Goal: Transaction & Acquisition: Purchase product/service

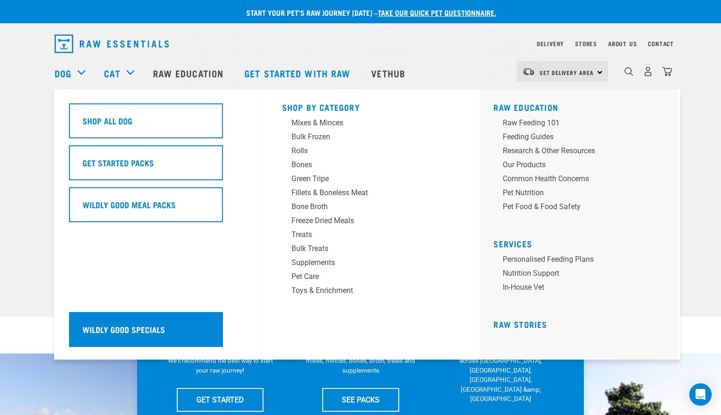
click at [129, 328] on div "Wildly Good Specials" at bounding box center [146, 329] width 154 height 35
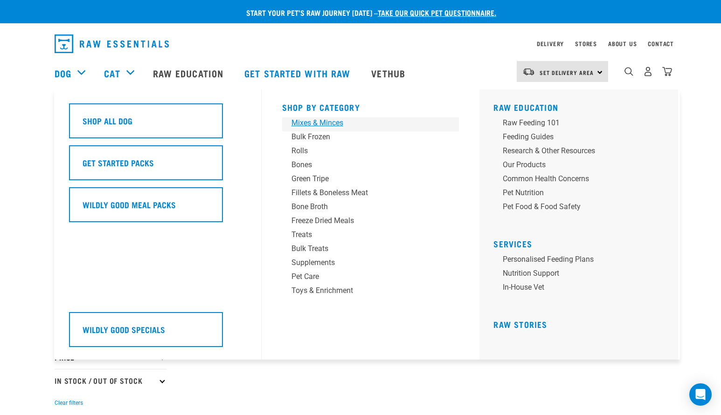
click at [309, 124] on div "Mixes & Minces" at bounding box center [363, 122] width 145 height 11
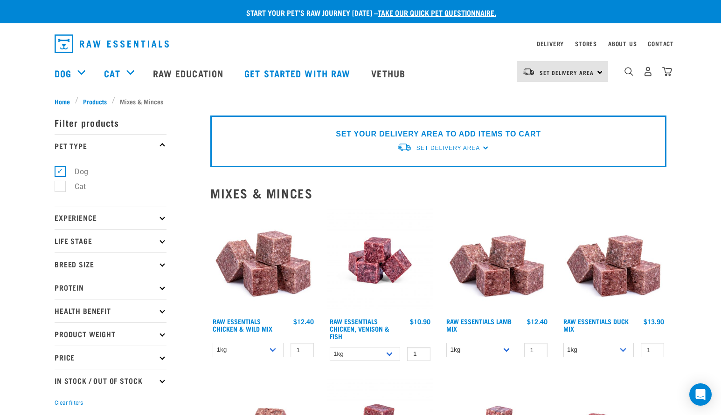
scroll to position [55, 0]
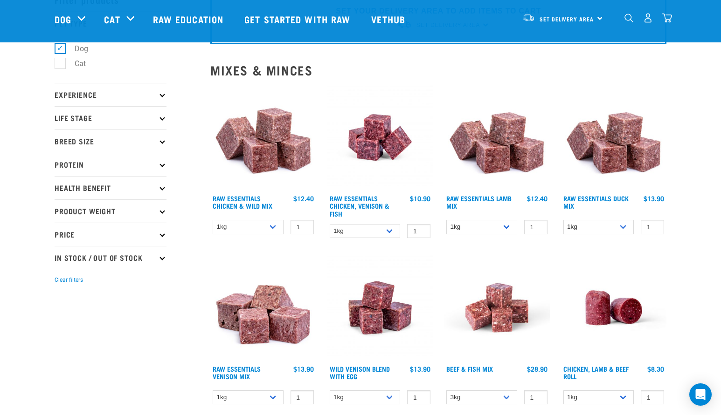
click at [162, 116] on icon at bounding box center [161, 117] width 5 height 5
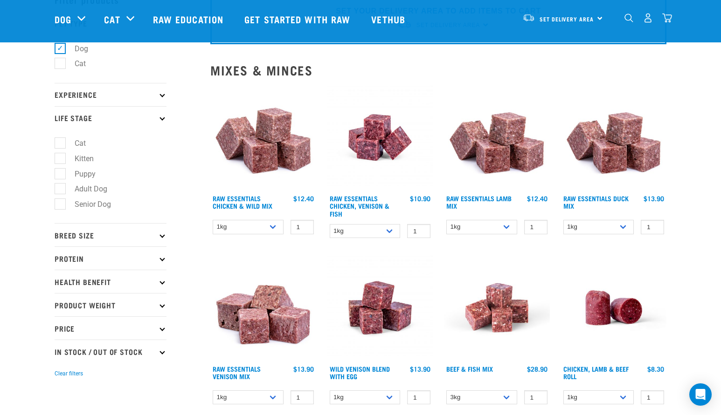
click at [63, 205] on label "Senior Dog" at bounding box center [87, 205] width 55 height 12
click at [61, 205] on input "Senior Dog" at bounding box center [58, 203] width 6 height 6
checkbox input "true"
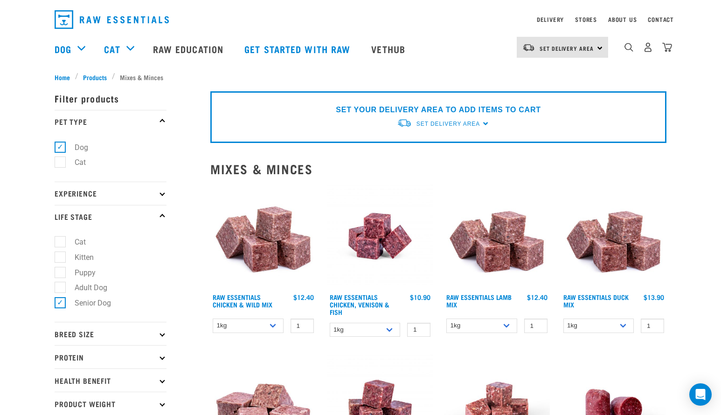
scroll to position [40, 0]
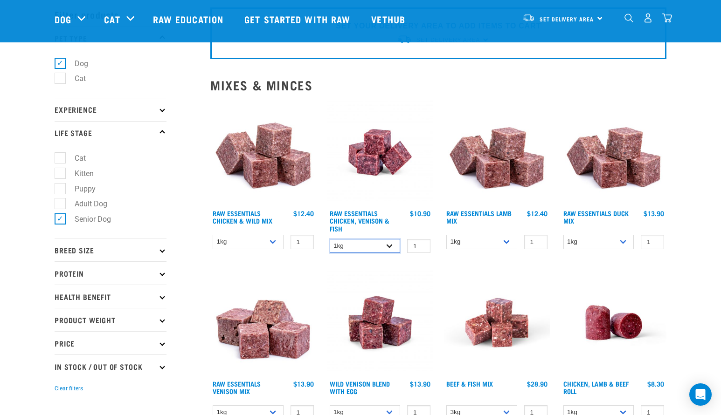
select select "28665"
select select "731"
select select "442098"
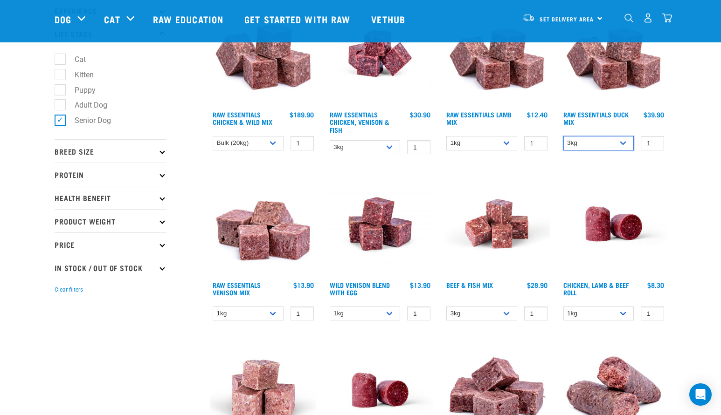
scroll to position [144, 0]
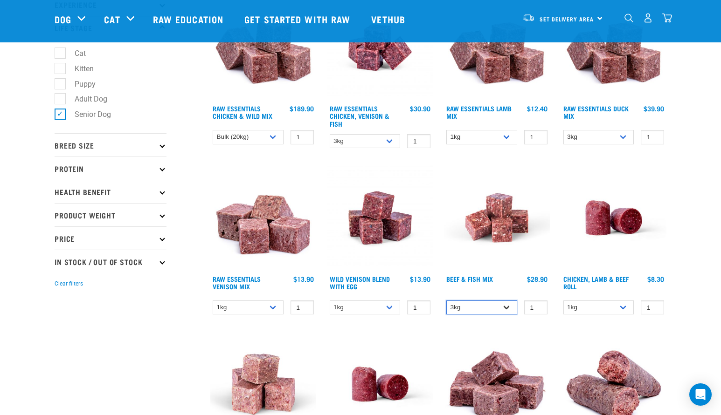
select select "435759"
click at [650, 22] on img "dropdown navigation" at bounding box center [648, 18] width 10 height 10
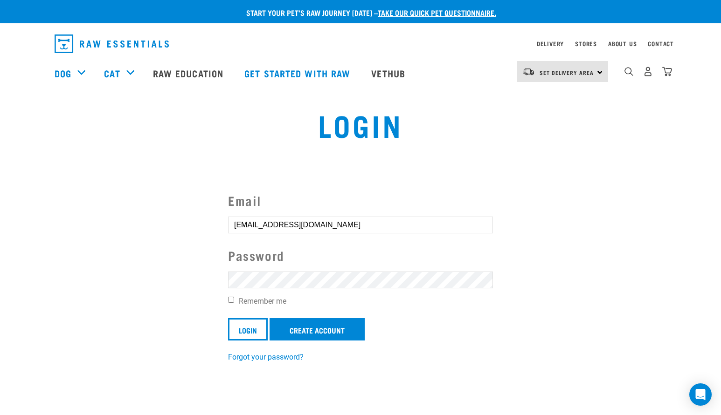
click at [248, 329] on input "Login" at bounding box center [248, 329] width 40 height 22
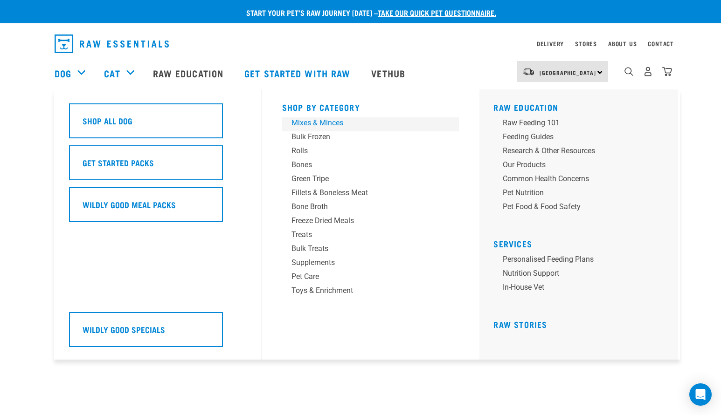
click at [300, 123] on div "Mixes & Minces" at bounding box center [363, 122] width 145 height 11
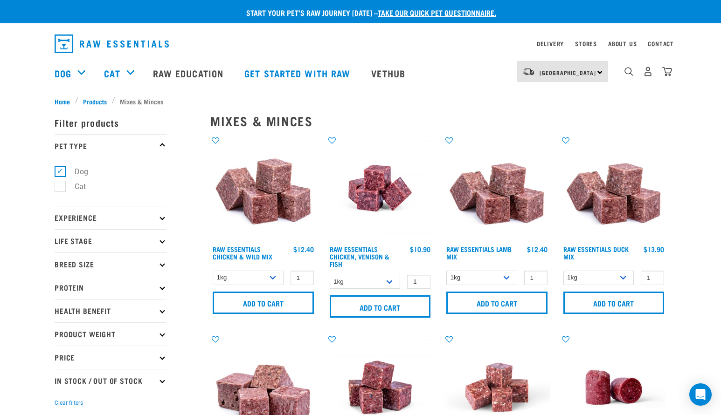
click at [157, 241] on p "Life Stage" at bounding box center [111, 240] width 112 height 23
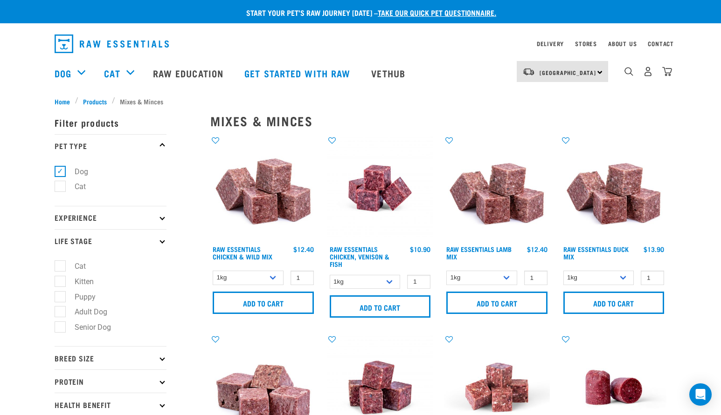
click at [60, 330] on label "Senior Dog" at bounding box center [87, 328] width 55 height 12
click at [60, 329] on input "Senior Dog" at bounding box center [58, 326] width 6 height 6
checkbox input "true"
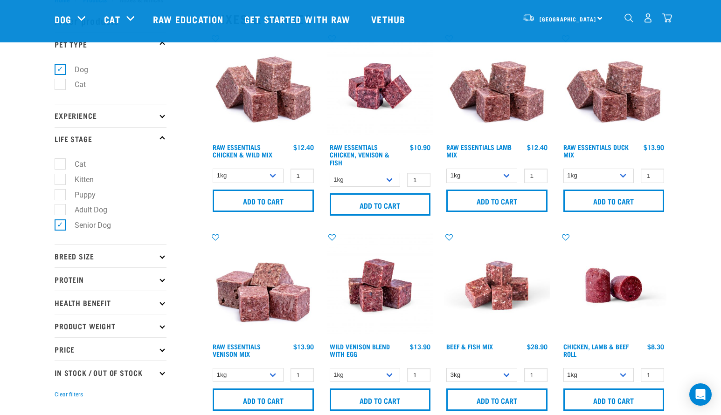
scroll to position [147, 0]
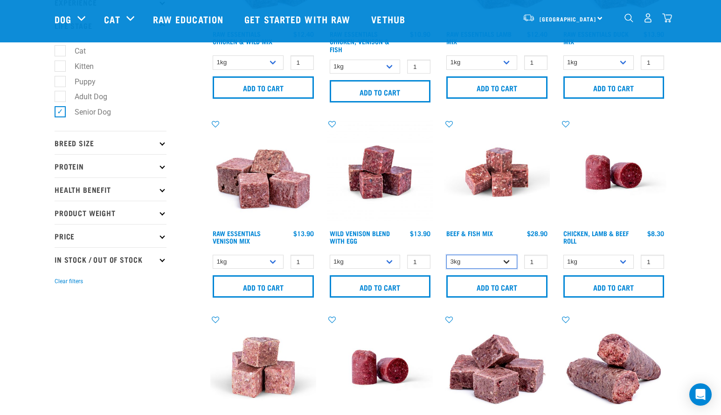
select select "435759"
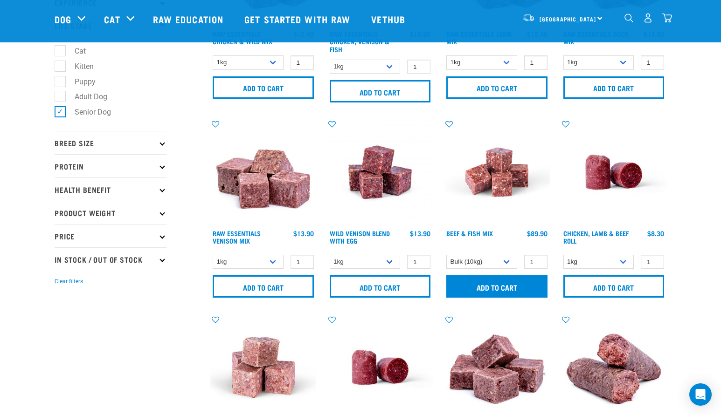
click at [501, 283] on input "Add to cart" at bounding box center [496, 286] width 101 height 22
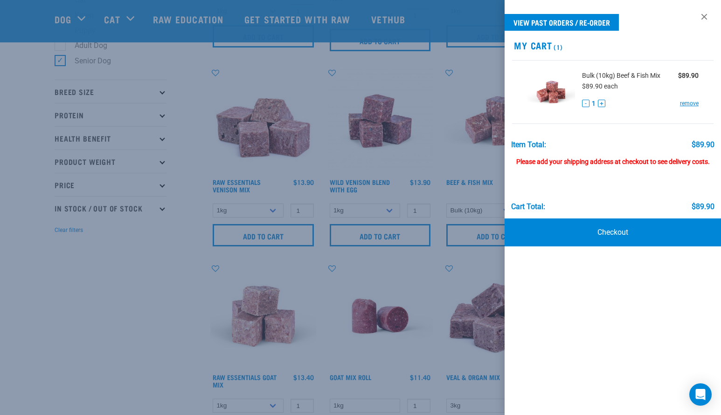
click at [173, 309] on div at bounding box center [360, 207] width 721 height 415
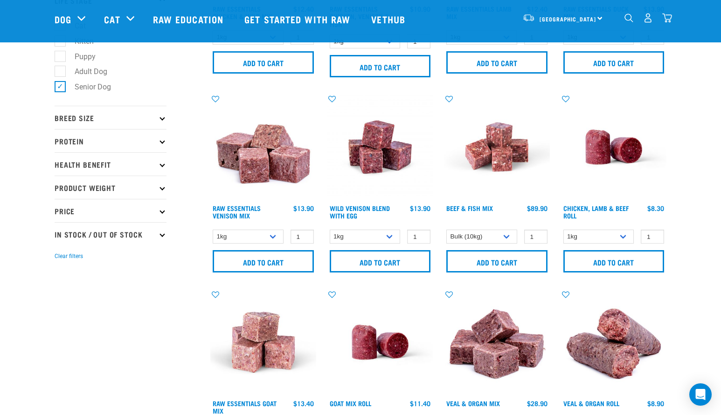
scroll to position [22, 0]
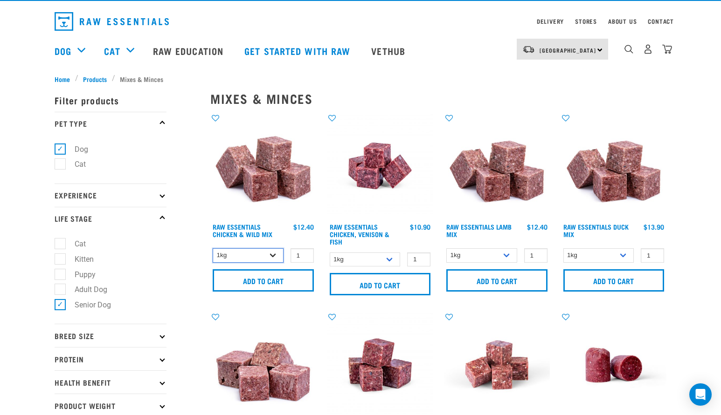
select select "14881"
select select "442098"
select select "341961"
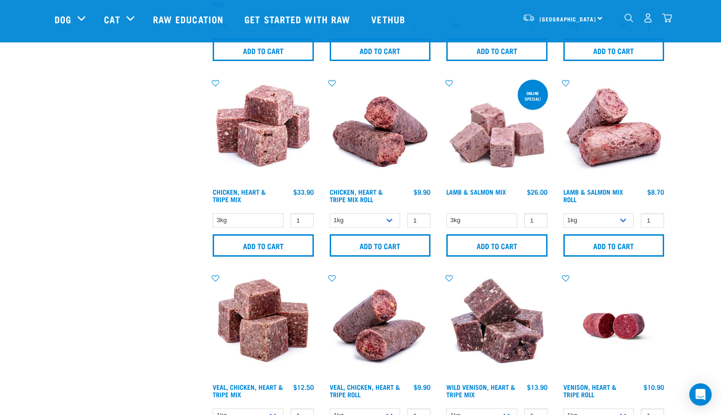
scroll to position [633, 0]
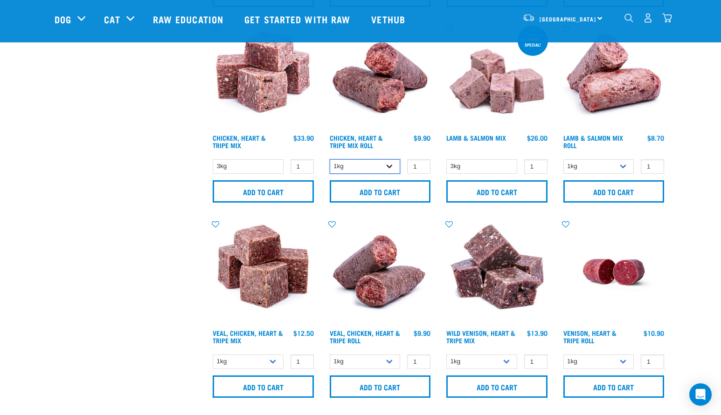
select select "912"
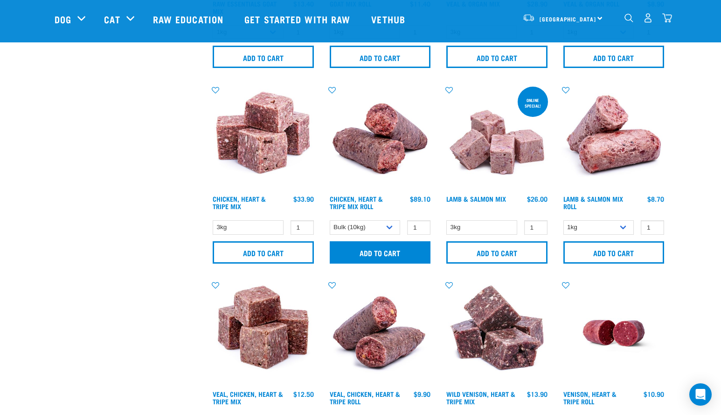
click at [381, 254] on input "Add to cart" at bounding box center [380, 252] width 101 height 22
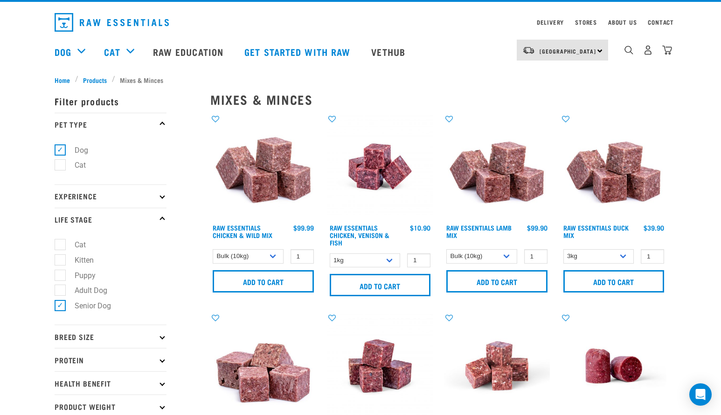
scroll to position [0, 0]
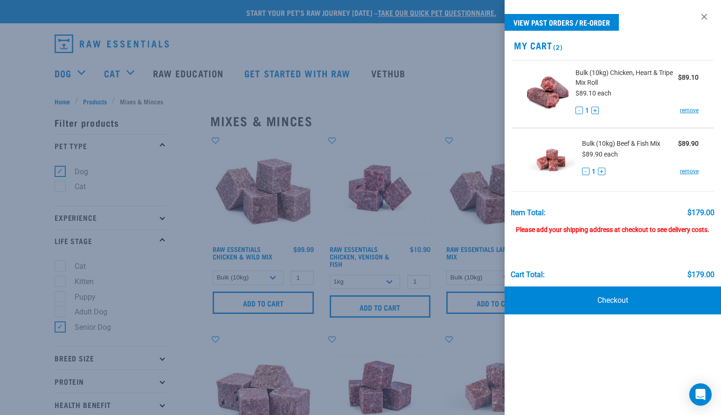
click at [30, 91] on div at bounding box center [360, 207] width 721 height 415
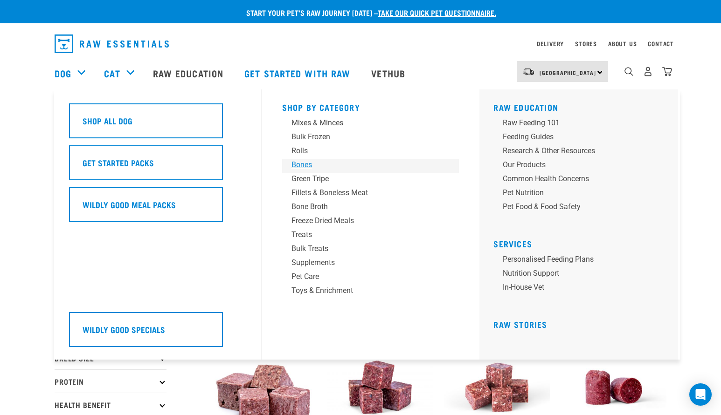
click at [307, 164] on div "Bones" at bounding box center [363, 164] width 145 height 11
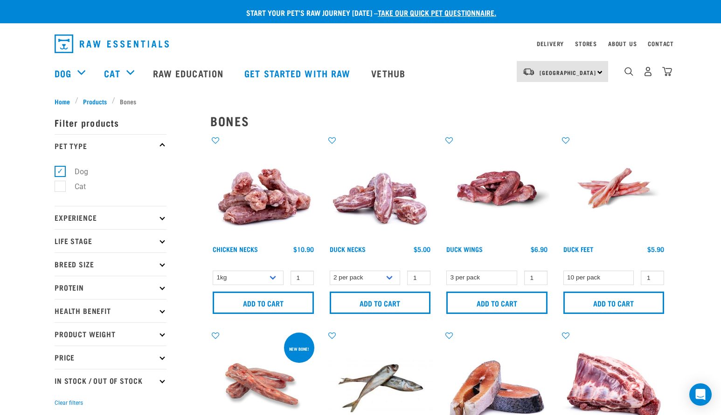
scroll to position [6, 0]
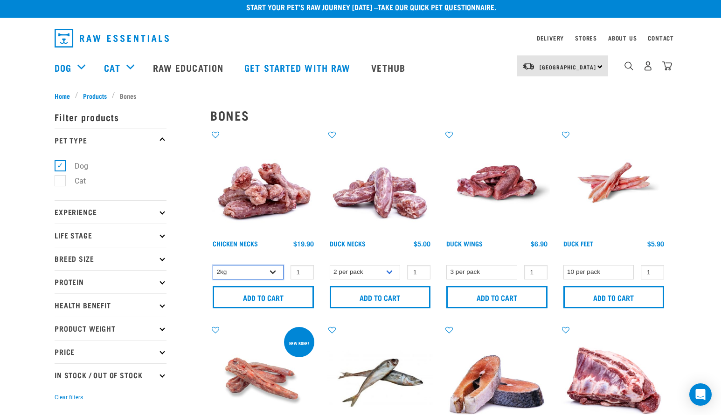
select select "363"
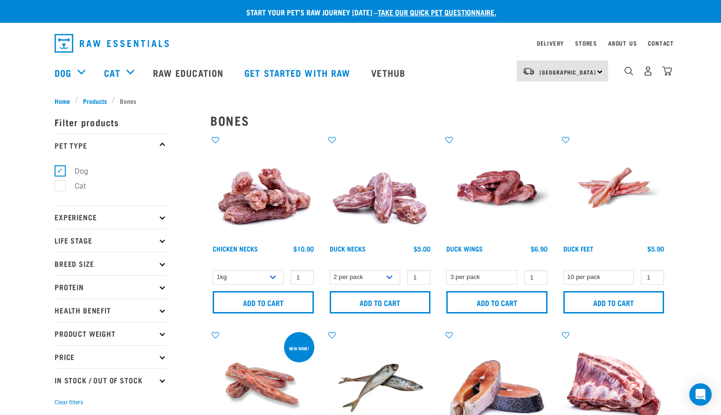
scroll to position [0, 0]
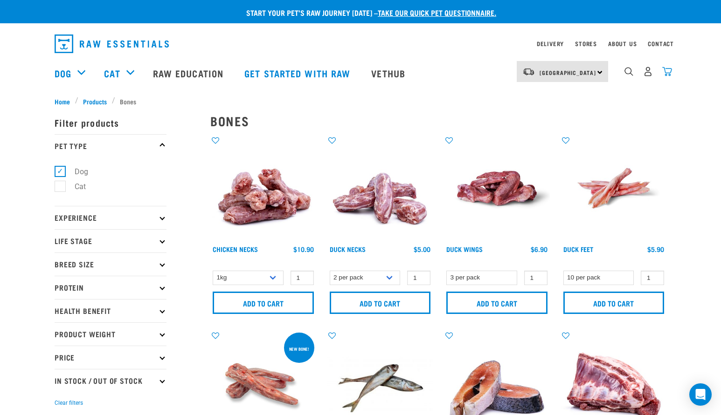
click at [671, 72] on img "dropdown navigation" at bounding box center [667, 72] width 10 height 10
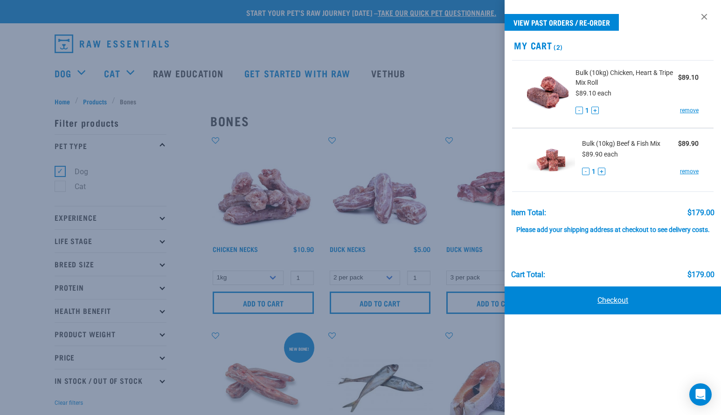
click at [612, 306] on link "Checkout" at bounding box center [612, 301] width 216 height 28
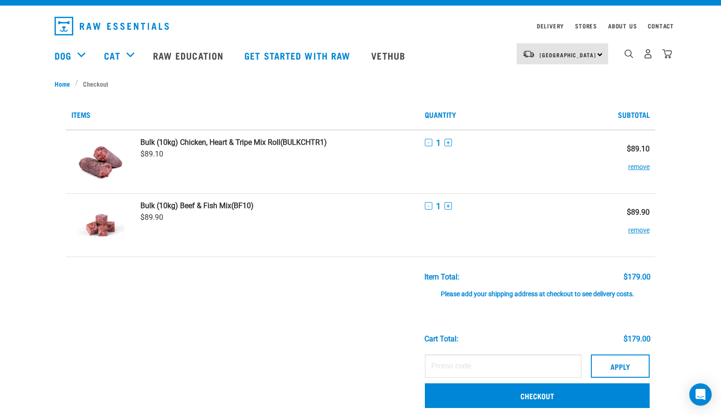
scroll to position [29, 0]
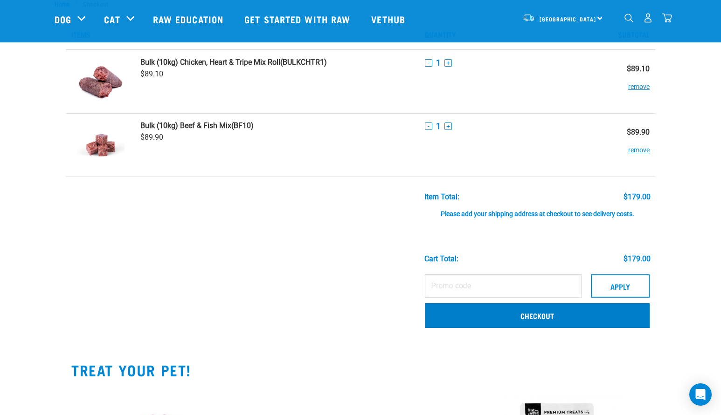
click at [504, 316] on link "Checkout" at bounding box center [537, 315] width 225 height 24
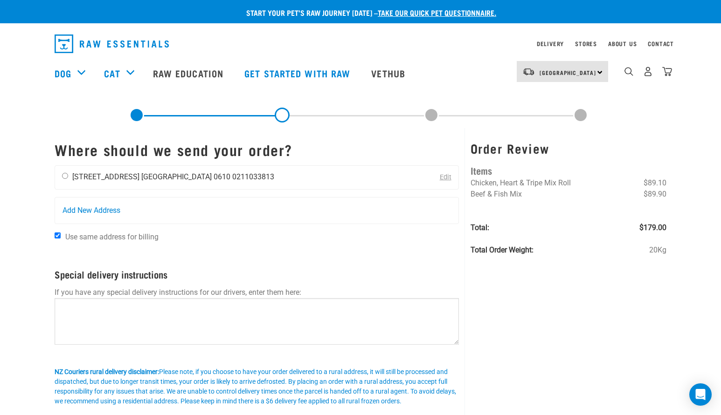
click at [63, 176] on input "radio" at bounding box center [65, 176] width 6 height 6
radio input "true"
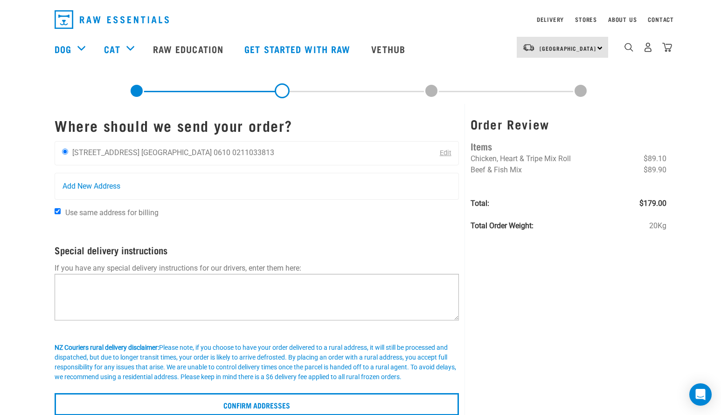
scroll to position [69, 0]
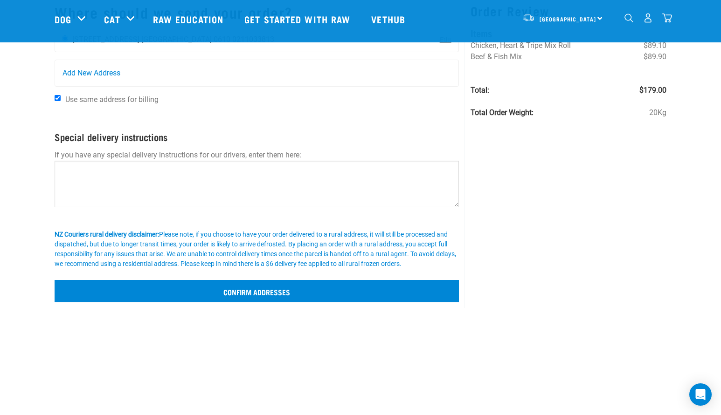
click at [295, 288] on input "Confirm addresses" at bounding box center [257, 291] width 404 height 22
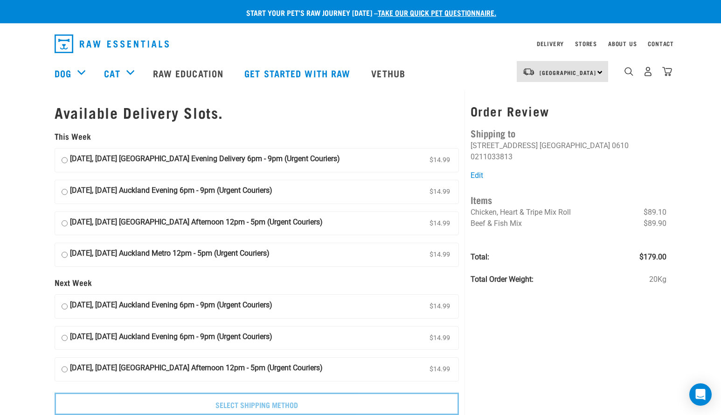
scroll to position [6, 0]
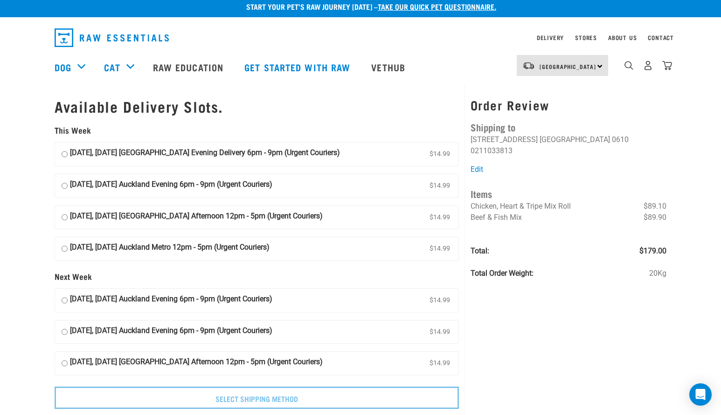
click at [63, 294] on input "01 September, Monday Auckland Evening 6pm - 9pm (Urgent Couriers) $14.99" at bounding box center [65, 301] width 6 height 14
radio input "true"
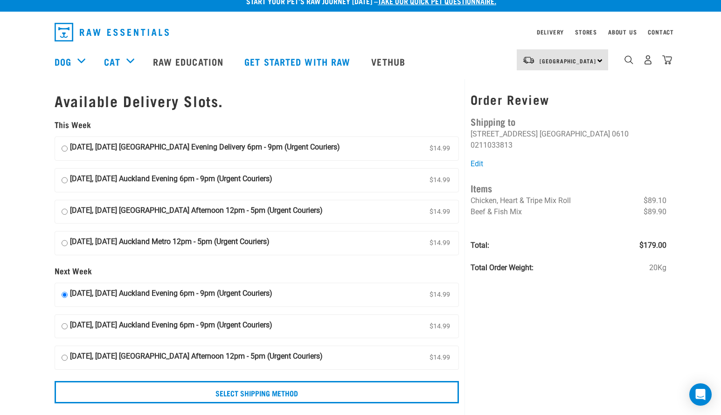
scroll to position [18, 0]
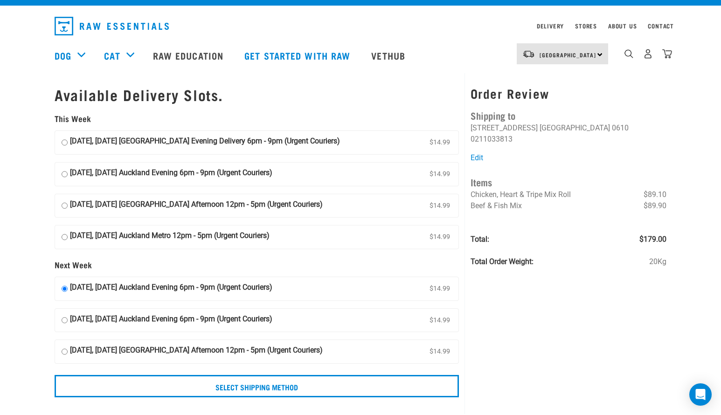
click at [64, 314] on input "02 September, Tuesday Auckland Evening 6pm - 9pm (Urgent Couriers) $14.99" at bounding box center [65, 321] width 6 height 14
radio input "true"
click at [63, 282] on input "01 September, Monday Auckland Evening 6pm - 9pm (Urgent Couriers) $14.99" at bounding box center [65, 289] width 6 height 14
radio input "true"
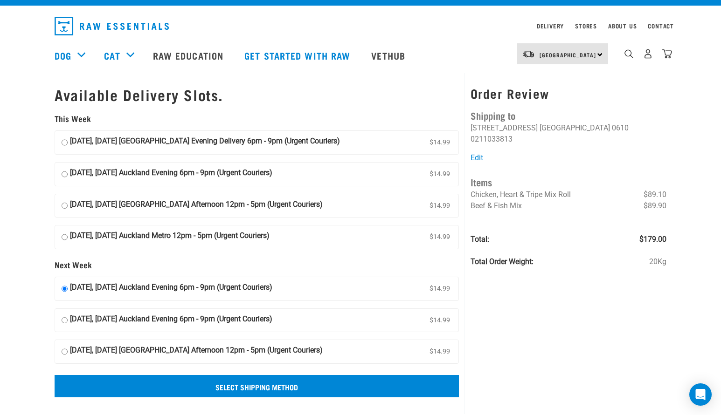
click at [230, 381] on input "Select Shipping Method" at bounding box center [257, 386] width 404 height 22
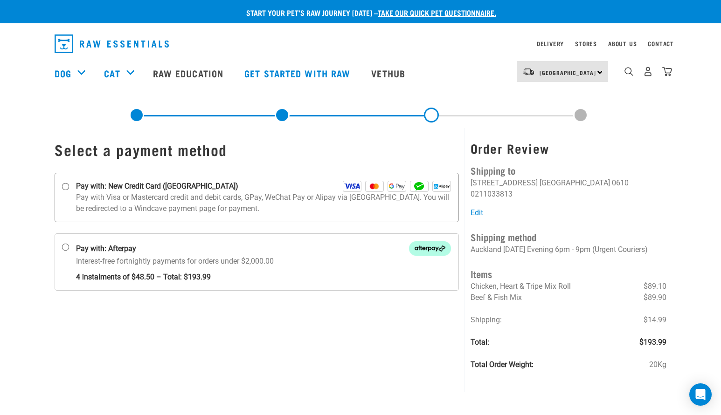
click at [70, 185] on label "Pay with: New Credit Card ([GEOGRAPHIC_DATA])" at bounding box center [257, 197] width 404 height 49
click at [69, 185] on input "Pay with: New Credit Card ([GEOGRAPHIC_DATA])" at bounding box center [65, 186] width 7 height 7
radio input "true"
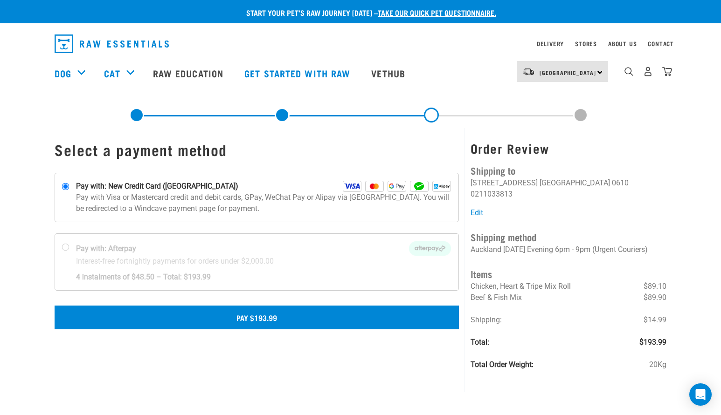
click at [240, 321] on button "Pay $193.99" at bounding box center [257, 317] width 404 height 23
